Goal: Transaction & Acquisition: Book appointment/travel/reservation

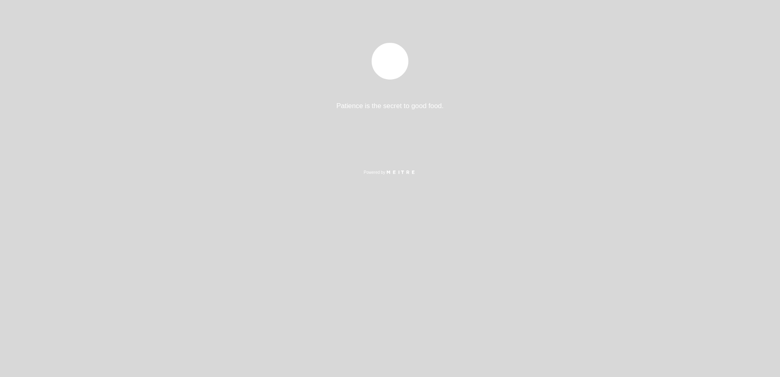
select select "es"
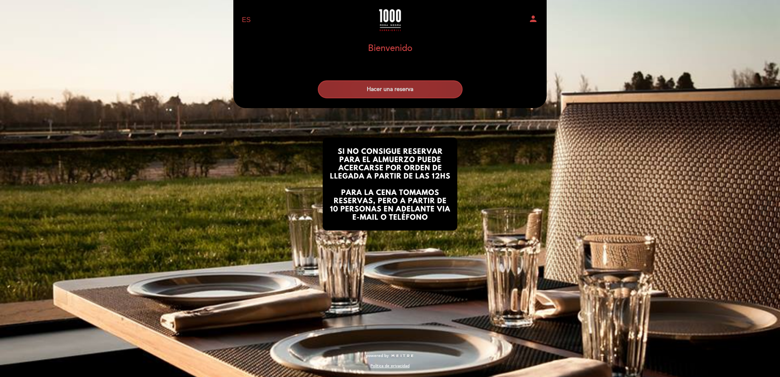
click at [372, 84] on button "Hacer una reserva" at bounding box center [390, 89] width 145 height 18
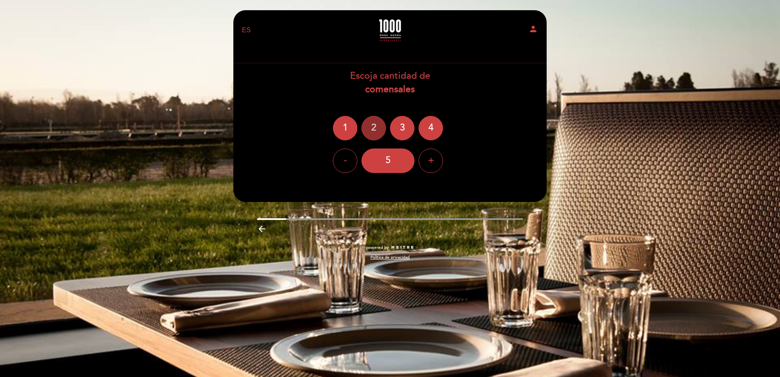
click at [377, 129] on div "2" at bounding box center [373, 128] width 24 height 24
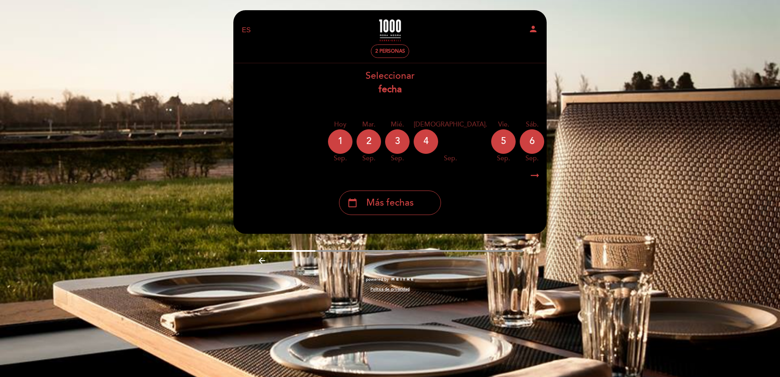
click at [533, 179] on icon "arrow_right_alt" at bounding box center [535, 176] width 12 height 18
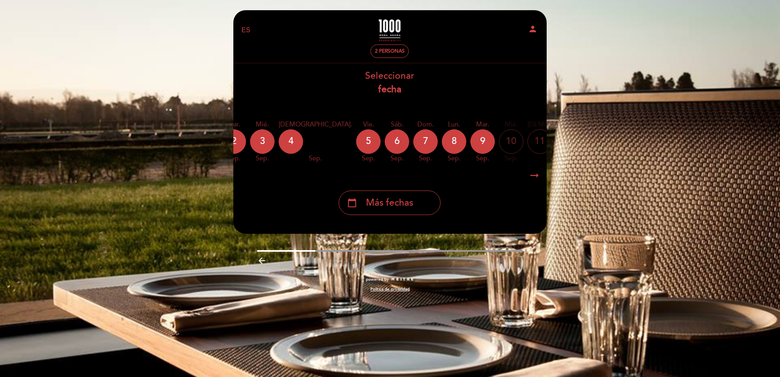
scroll to position [0, 238]
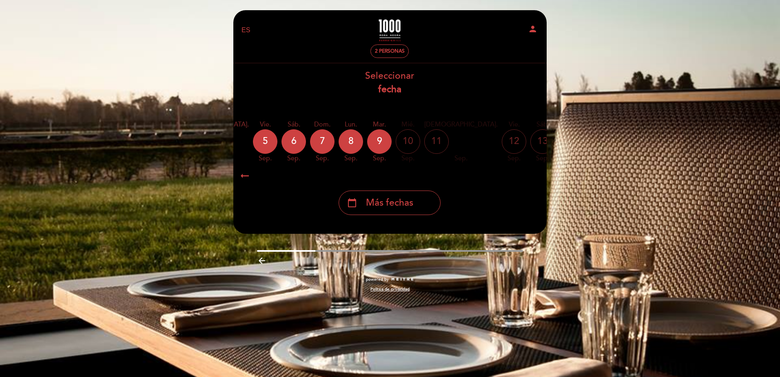
click at [424, 147] on div "11" at bounding box center [436, 141] width 24 height 24
click at [424, 148] on div "11" at bounding box center [436, 141] width 24 height 24
click at [502, 147] on div "12" at bounding box center [514, 141] width 24 height 24
click at [502, 146] on div "12" at bounding box center [514, 141] width 24 height 24
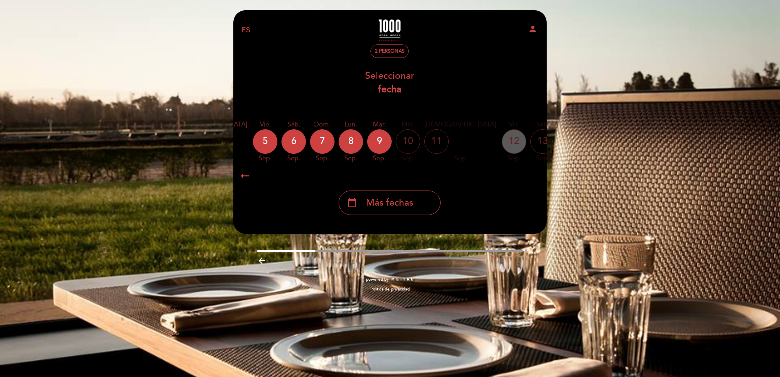
click at [502, 146] on div "12" at bounding box center [514, 141] width 24 height 24
click at [502, 144] on div "12" at bounding box center [514, 141] width 24 height 24
click at [409, 196] on div "calendar_today Más fechas" at bounding box center [390, 202] width 102 height 24
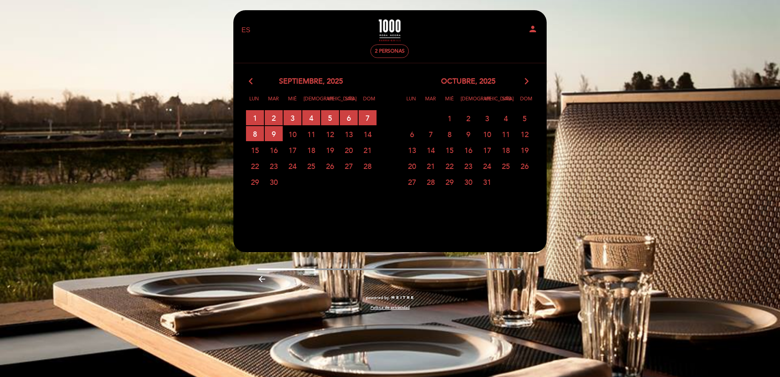
click at [334, 136] on span "12" at bounding box center [330, 133] width 18 height 15
drag, startPoint x: 356, startPoint y: 208, endPoint x: 371, endPoint y: 198, distance: 18.8
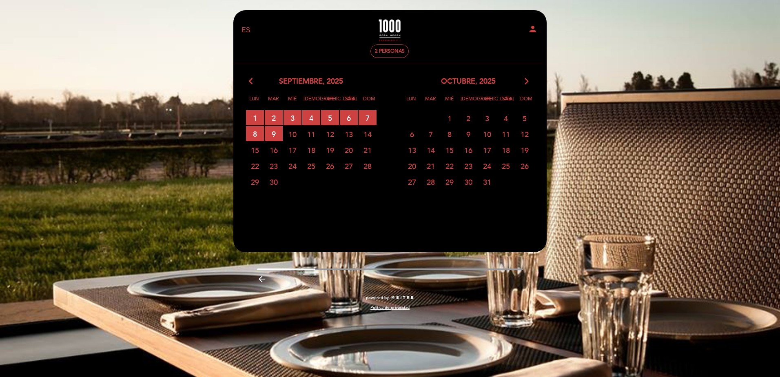
click at [356, 209] on calendar-double "arrow_back_ios [DATE] arrow_forward_ios Lun Mar Mié Jue Vie Sáb Dom 1 RESERVAS …" at bounding box center [389, 149] width 314 height 147
